Goal: Find specific page/section

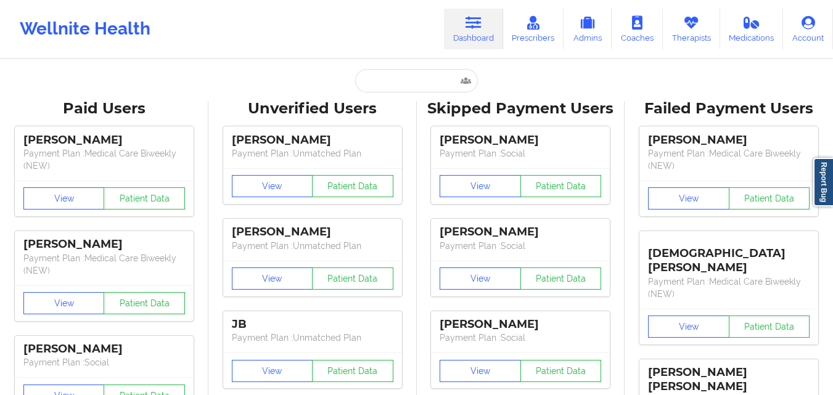
click at [409, 83] on input "text" at bounding box center [416, 80] width 122 height 23
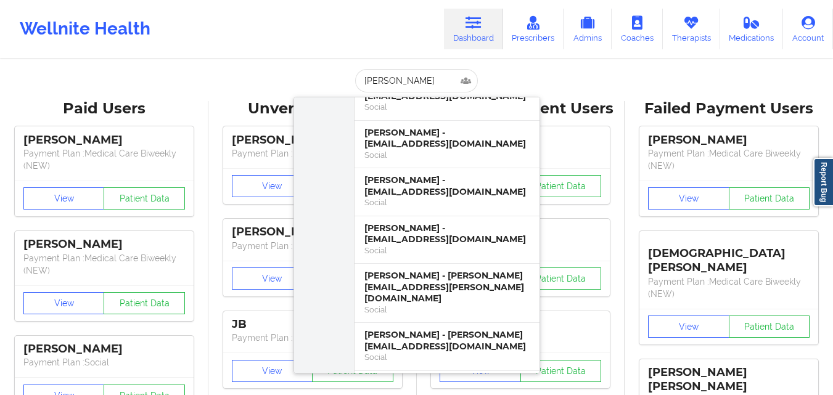
scroll to position [277, 0]
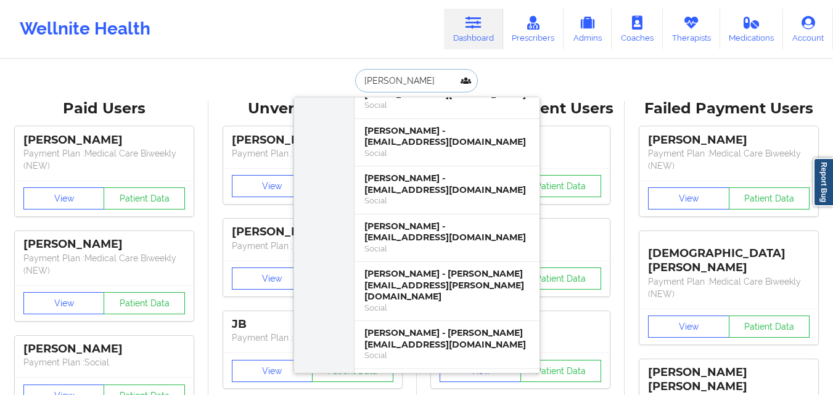
click at [401, 82] on input "[PERSON_NAME]" at bounding box center [416, 80] width 122 height 23
type input "bodie"
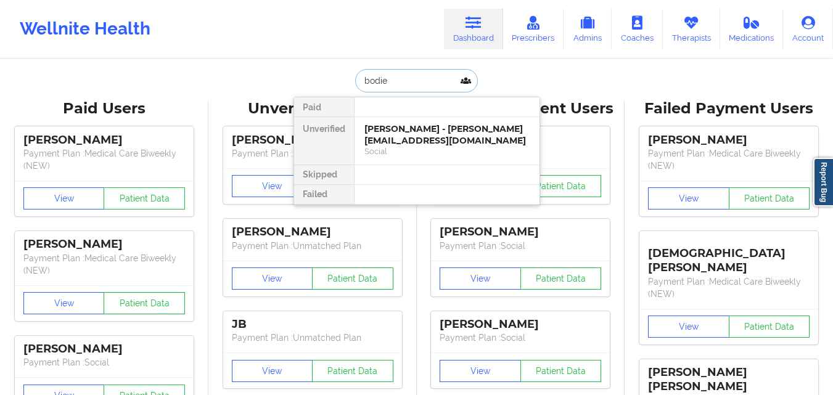
scroll to position [0, 0]
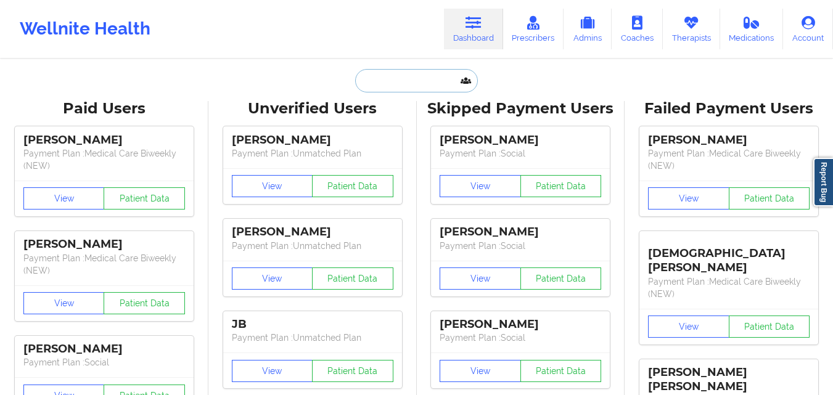
click at [418, 78] on input "text" at bounding box center [416, 80] width 122 height 23
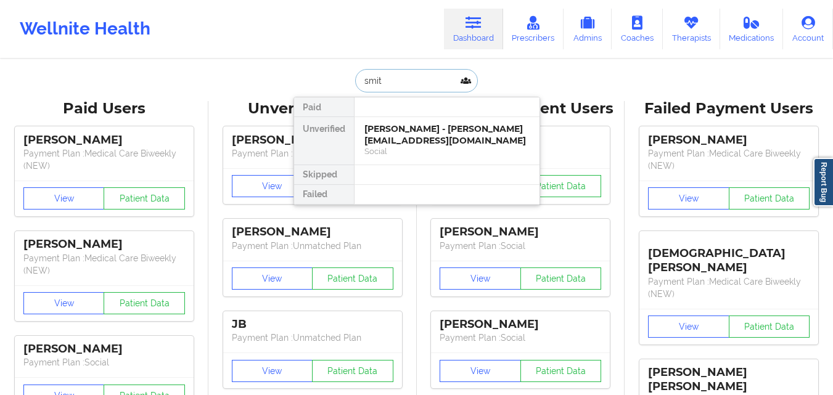
type input "[PERSON_NAME]"
click at [405, 140] on div "[PERSON_NAME] - [PERSON_NAME][EMAIL_ADDRESS][DOMAIN_NAME]" at bounding box center [446, 134] width 165 height 23
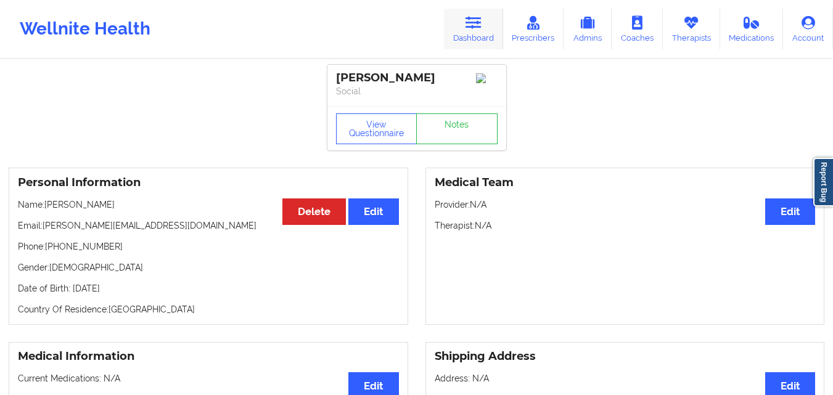
click at [466, 31] on link "Dashboard" at bounding box center [473, 29] width 59 height 41
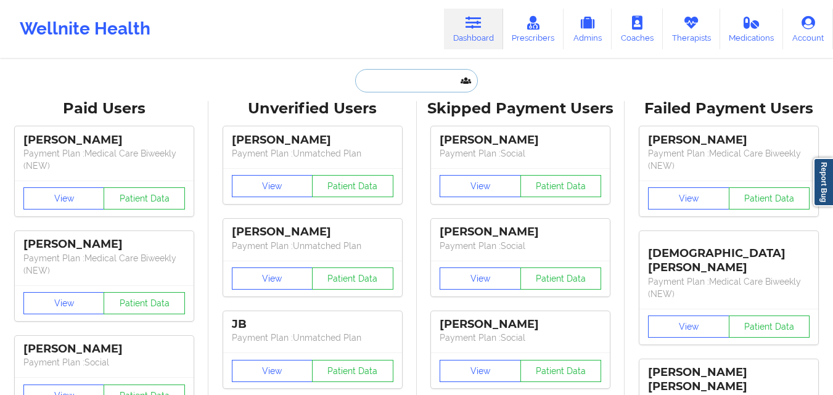
click at [401, 85] on input "text" at bounding box center [416, 80] width 122 height 23
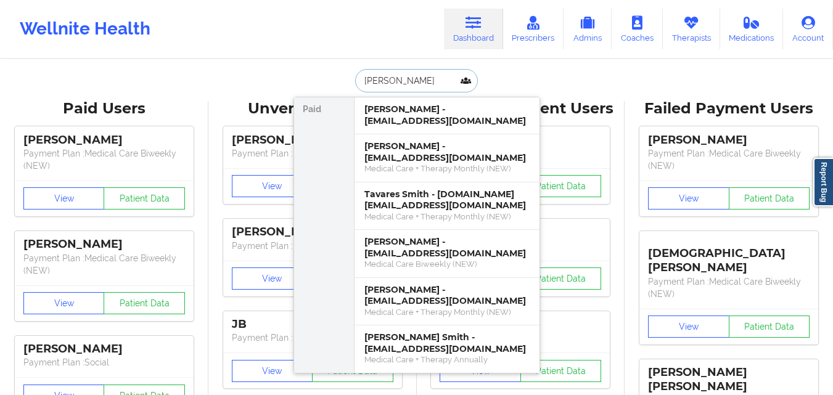
paste input "[EMAIL_ADDRESS][DOMAIN_NAME]"
type input "[EMAIL_ADDRESS][DOMAIN_NAME]"
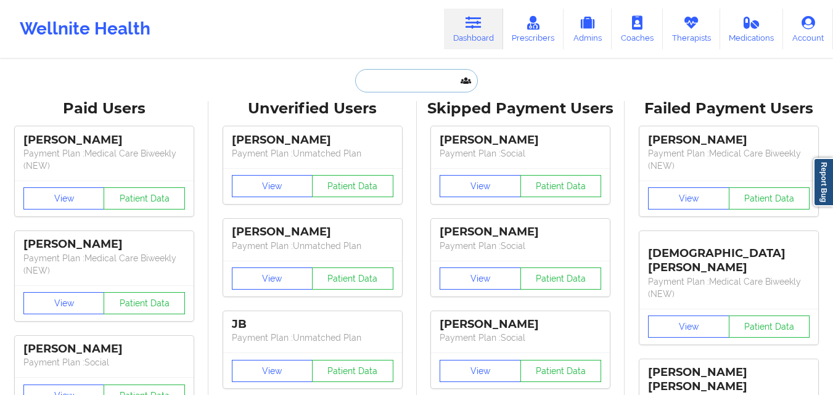
click at [407, 85] on input "text" at bounding box center [416, 80] width 122 height 23
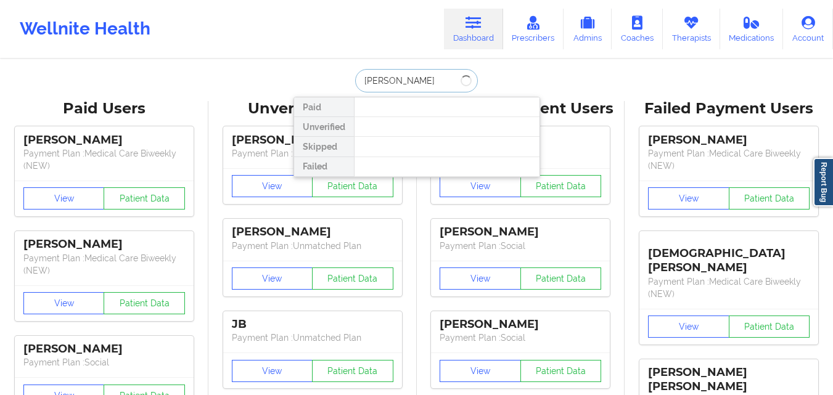
type input "[PERSON_NAME] [PERSON_NAME]"
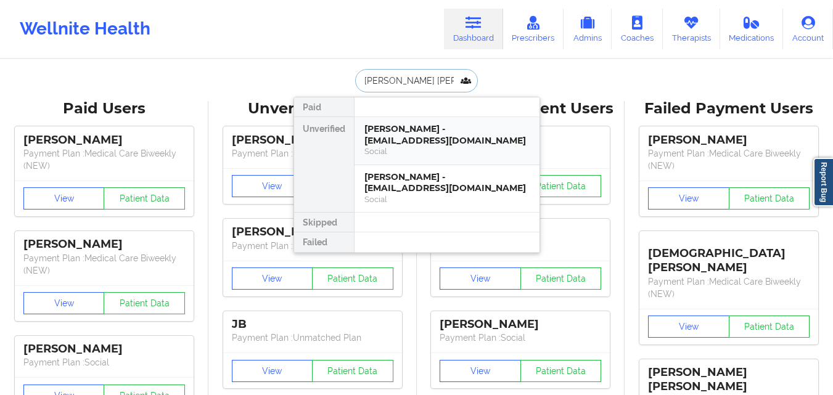
click at [422, 132] on div "[PERSON_NAME] - [EMAIL_ADDRESS][DOMAIN_NAME]" at bounding box center [446, 134] width 165 height 23
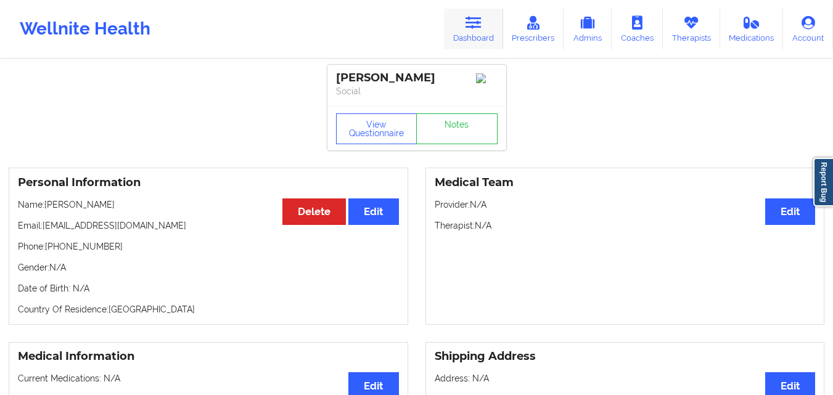
click at [488, 30] on link "Dashboard" at bounding box center [473, 29] width 59 height 41
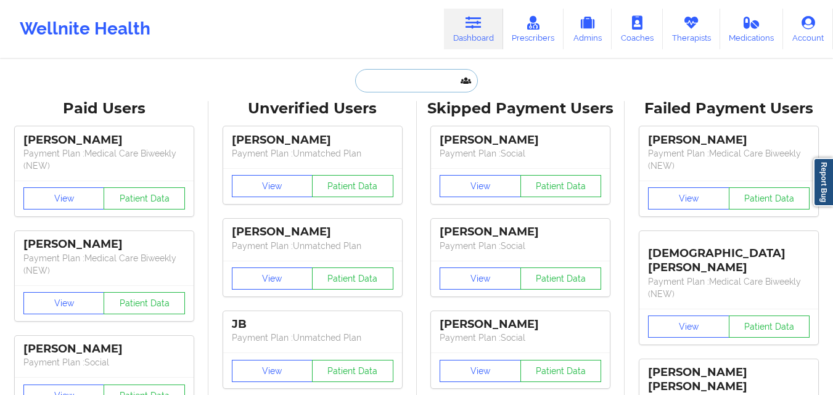
click at [430, 85] on input "text" at bounding box center [416, 80] width 122 height 23
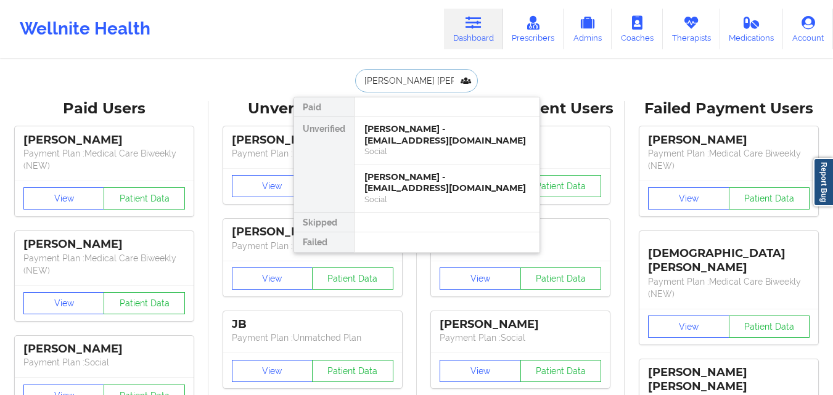
type input "[PERSON_NAME] [PERSON_NAME]"
click at [501, 202] on div "Social" at bounding box center [446, 199] width 165 height 10
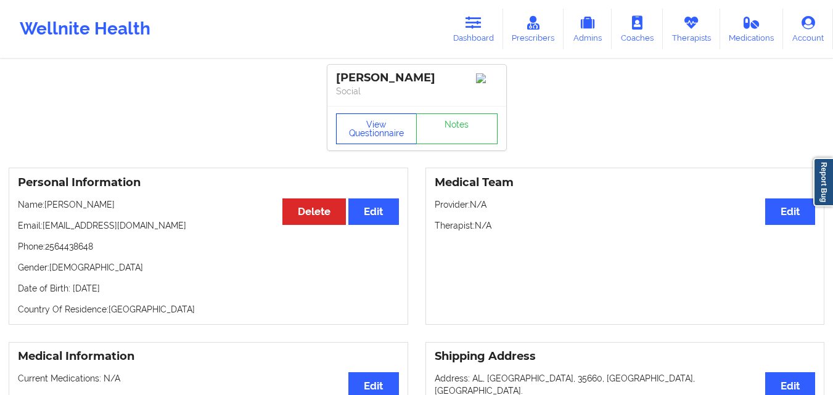
click at [371, 133] on button "View Questionnaire" at bounding box center [376, 128] width 81 height 31
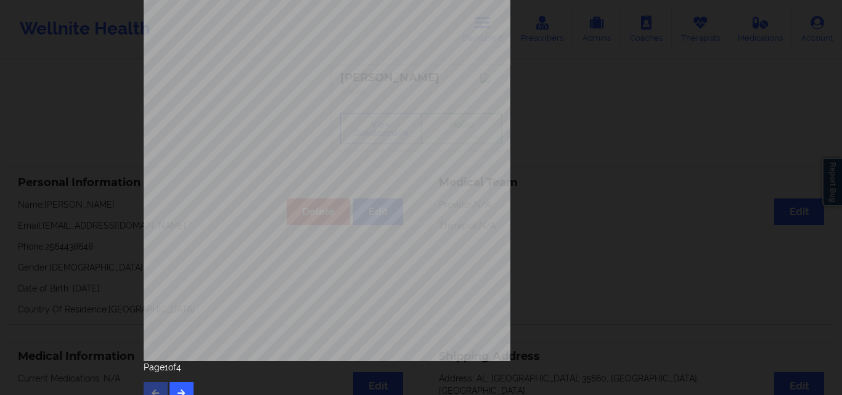
scroll to position [193, 0]
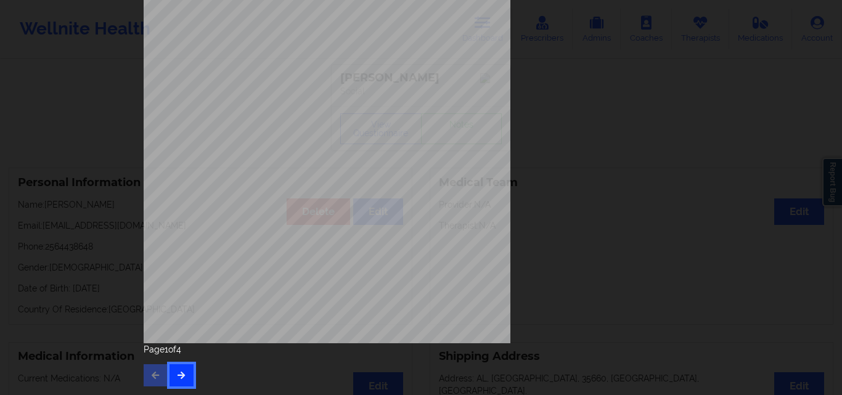
click at [180, 371] on icon "button" at bounding box center [181, 374] width 10 height 7
click at [176, 375] on icon "button" at bounding box center [181, 374] width 10 height 7
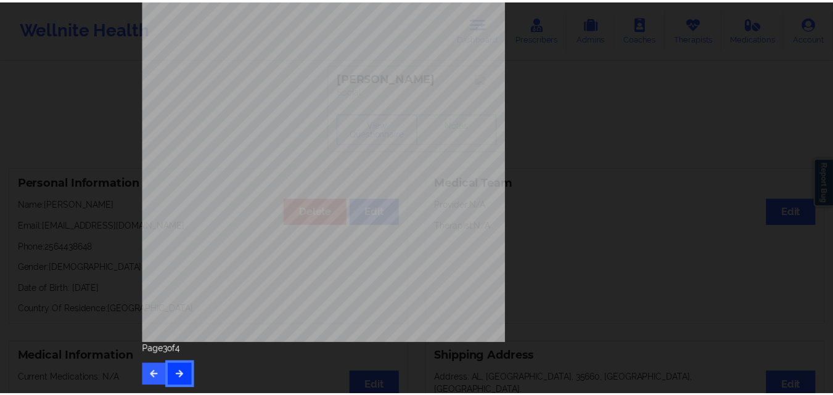
scroll to position [0, 0]
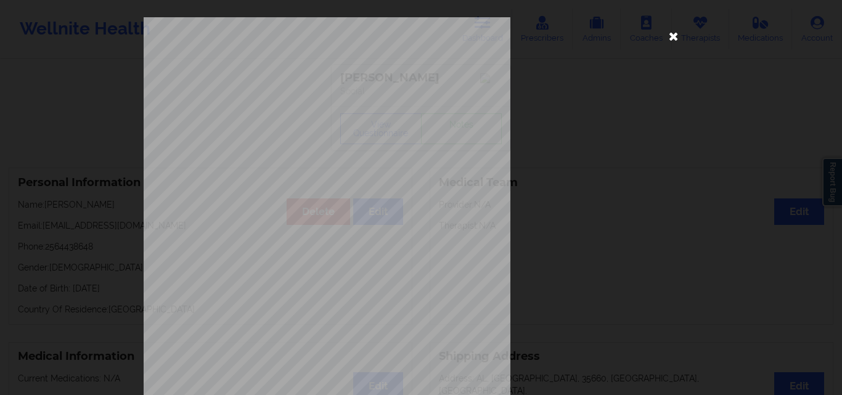
click at [674, 29] on icon at bounding box center [674, 36] width 20 height 20
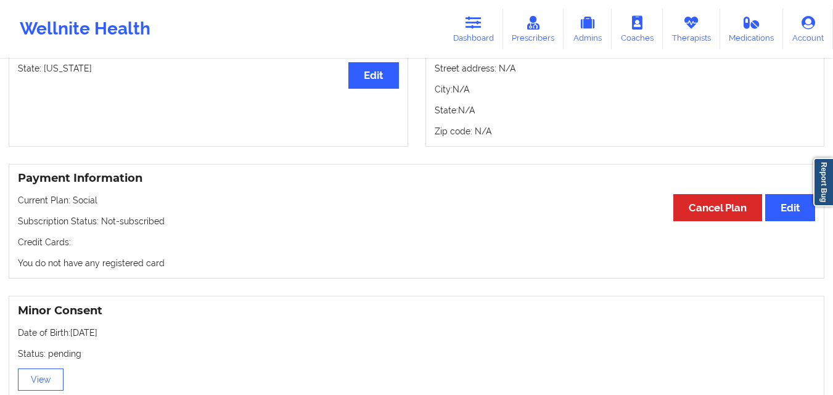
scroll to position [556, 0]
click at [482, 25] on icon at bounding box center [474, 23] width 16 height 14
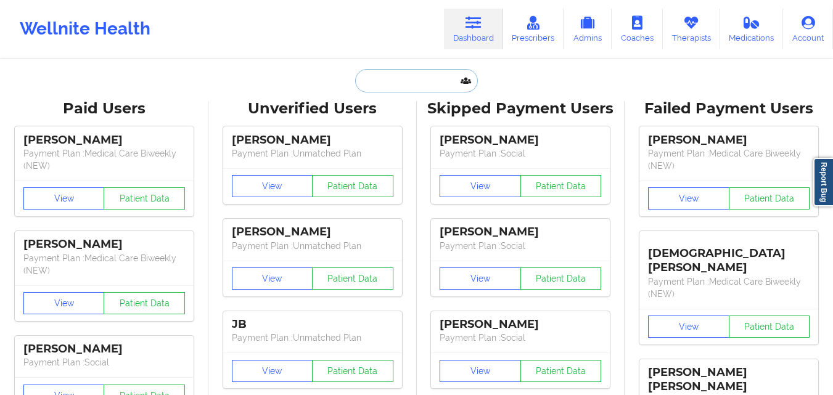
click at [432, 81] on input "text" at bounding box center [416, 80] width 122 height 23
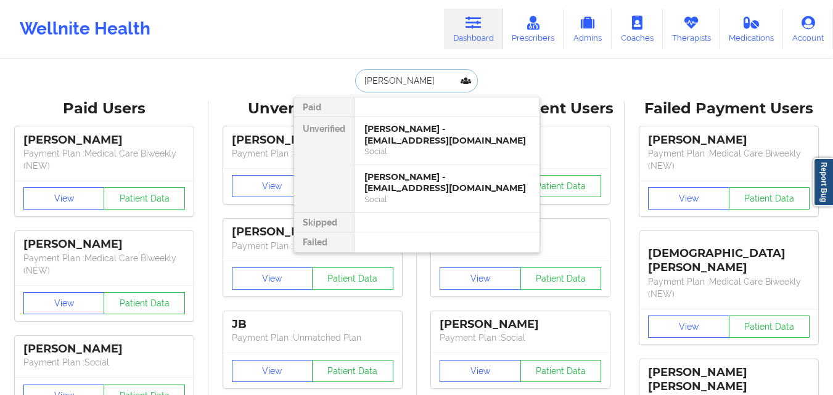
type input "[PERSON_NAME]"
click at [429, 146] on div "[PERSON_NAME] - [EMAIL_ADDRESS][DOMAIN_NAME]" at bounding box center [446, 134] width 165 height 23
